Goal: Task Accomplishment & Management: Manage account settings

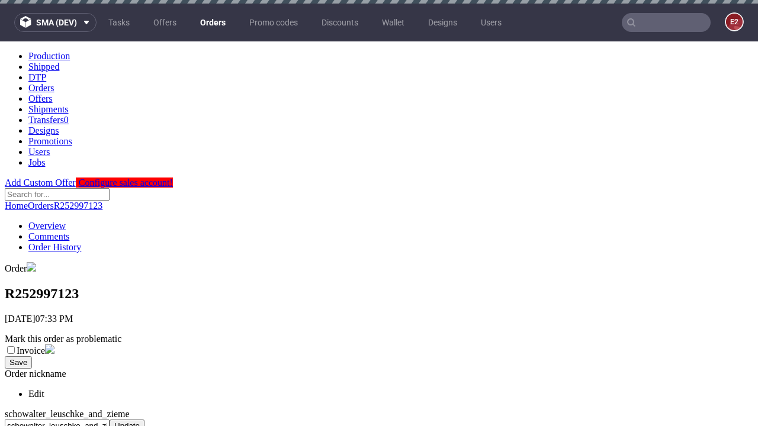
scroll to position [484, 0]
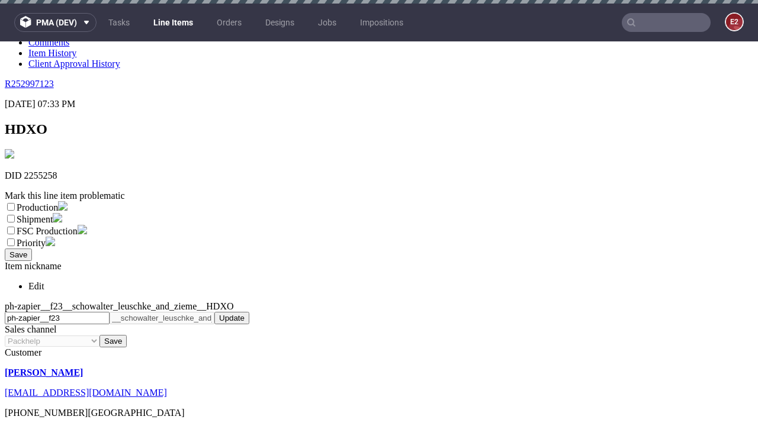
scroll to position [4, 0]
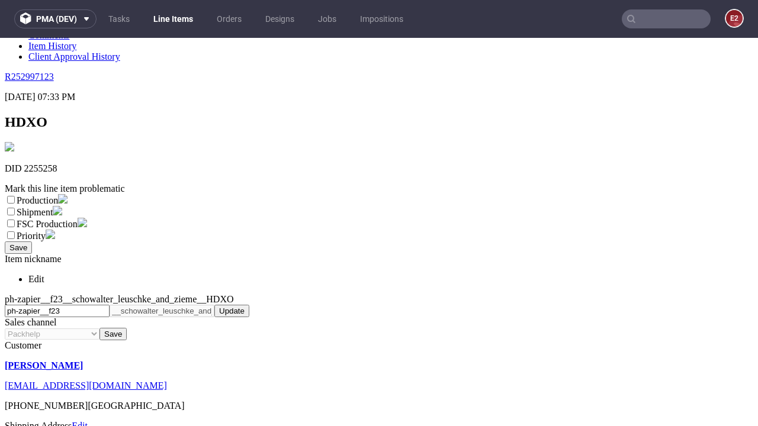
select select "dtp_ca_needed"
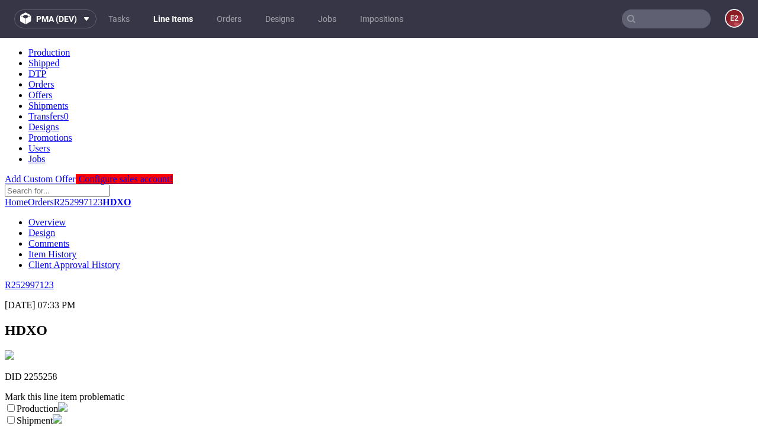
scroll to position [0, 0]
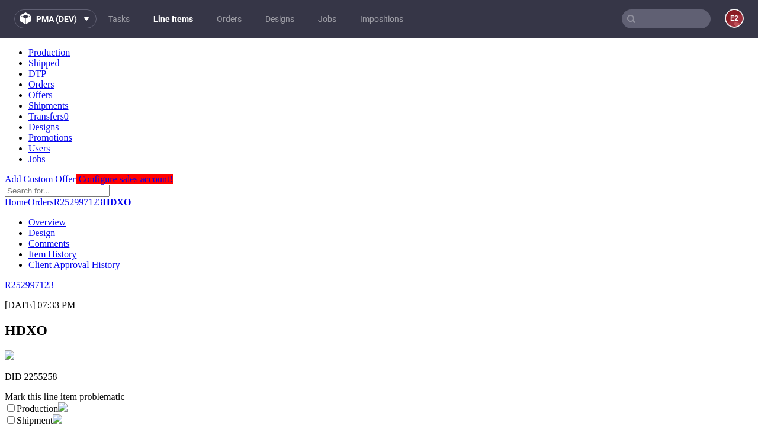
checkbox input "true"
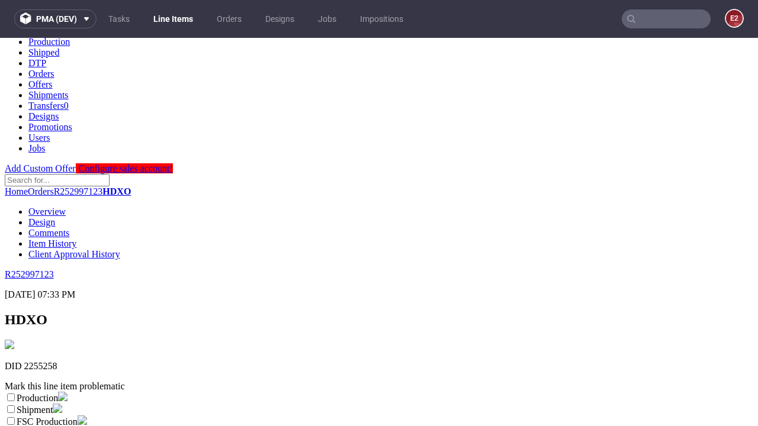
scroll to position [212, 0]
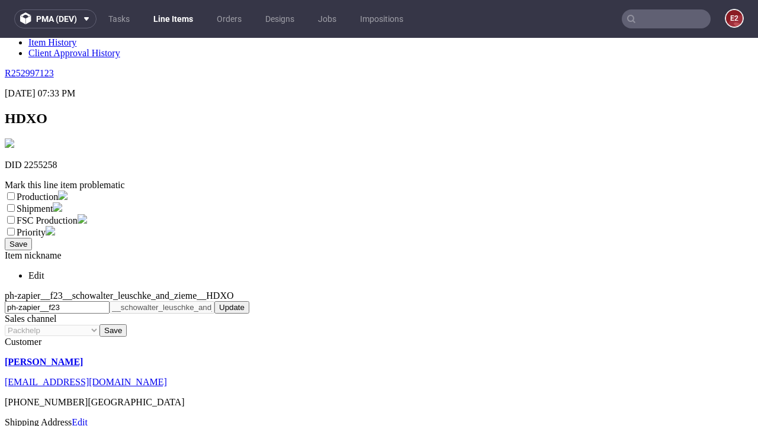
type textarea "test"
